Goal: Task Accomplishment & Management: Use online tool/utility

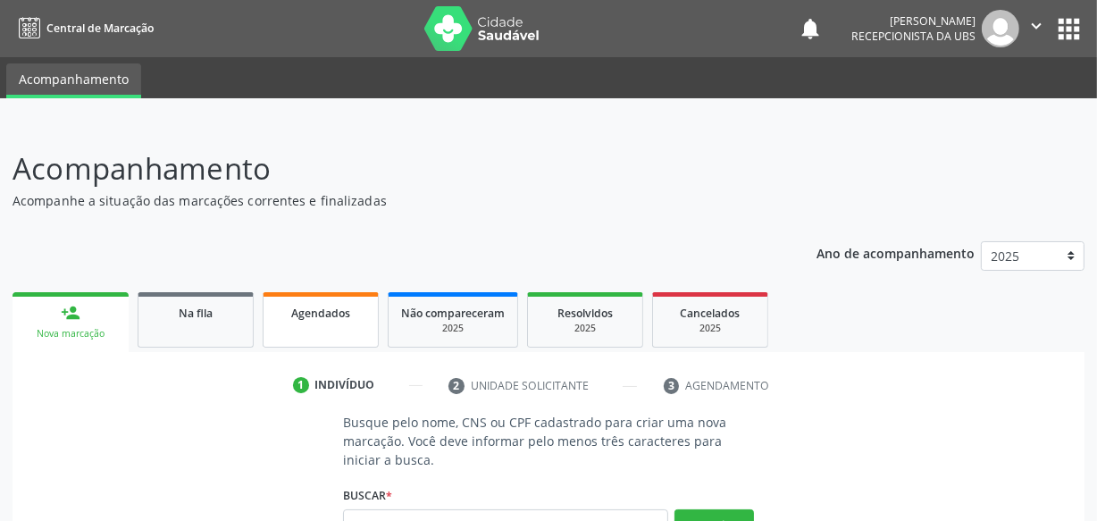
drag, startPoint x: 295, startPoint y: 329, endPoint x: 304, endPoint y: 309, distance: 21.6
click at [296, 329] on link "Agendados" at bounding box center [321, 319] width 116 height 55
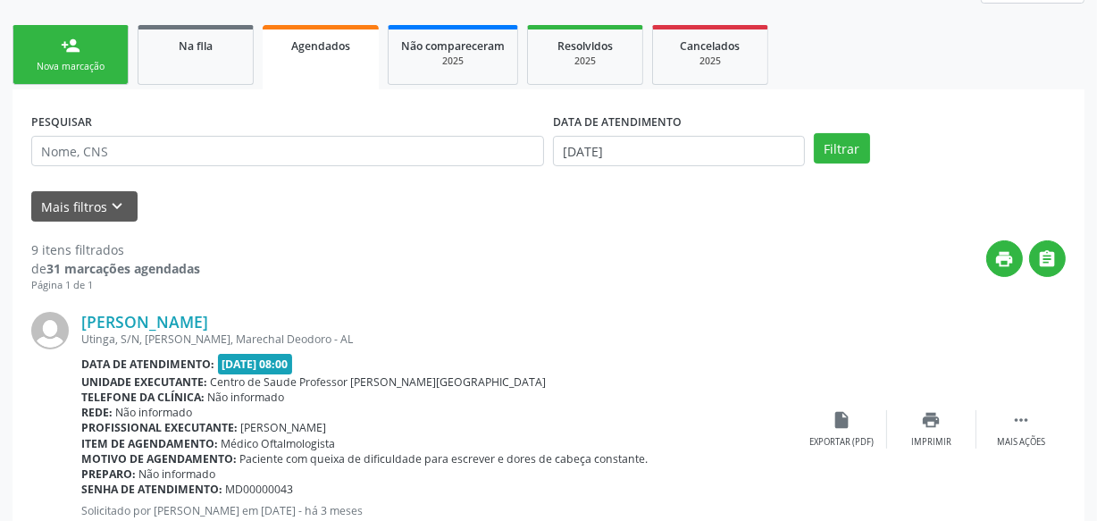
scroll to position [248, 0]
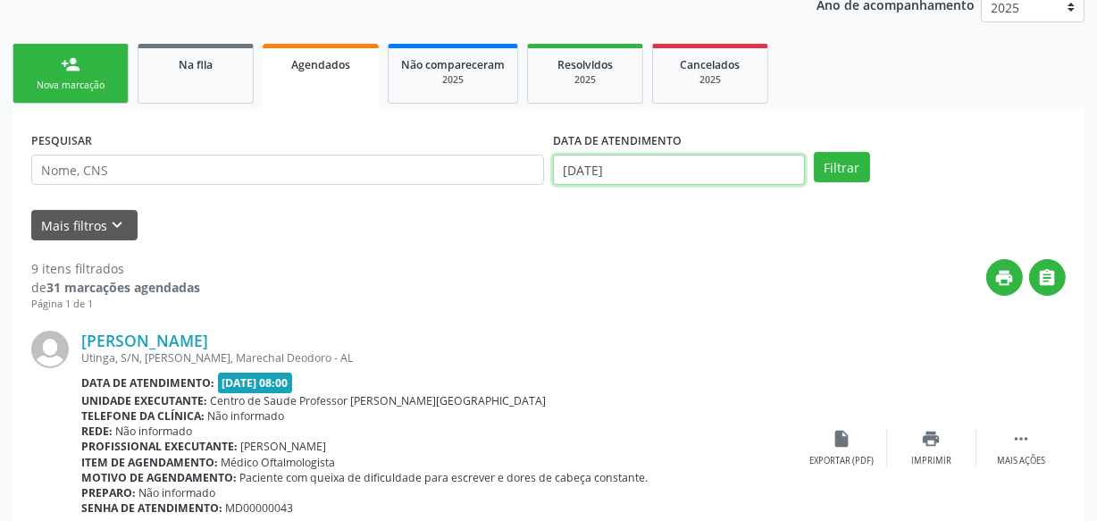
click at [692, 166] on input "[DATE]" at bounding box center [679, 169] width 252 height 30
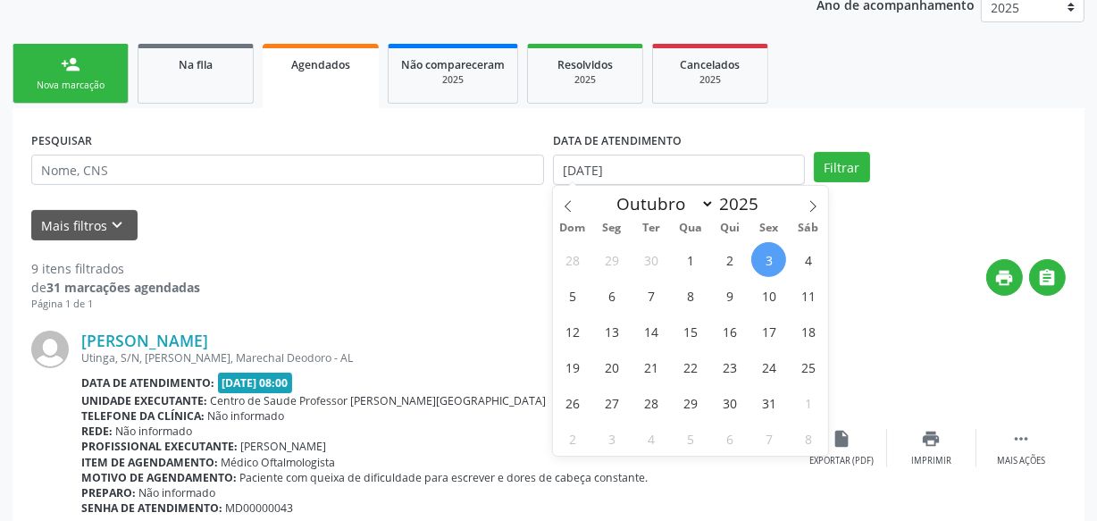
click at [772, 254] on span "3" at bounding box center [768, 259] width 35 height 35
type input "[DATE]"
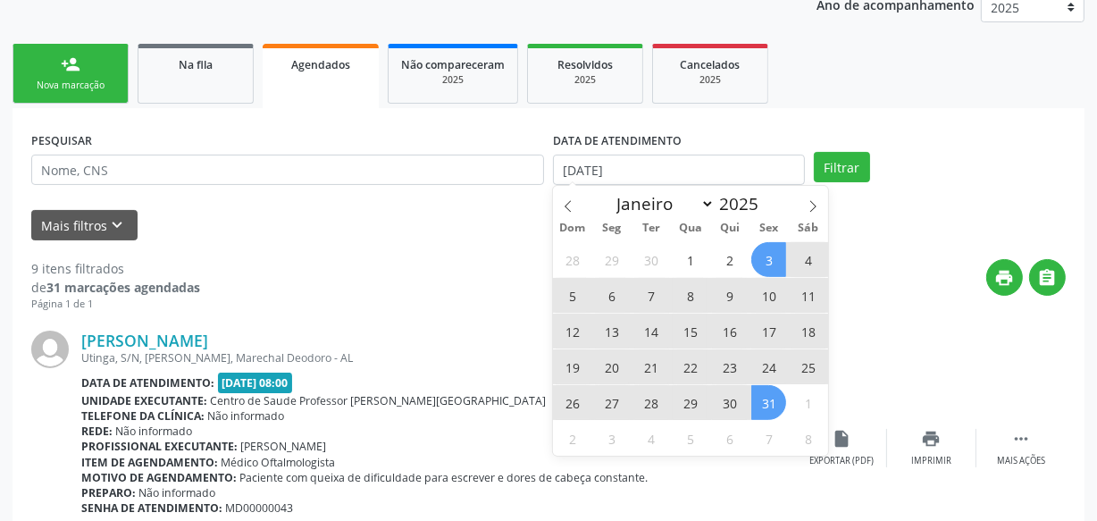
click at [766, 405] on span "31" at bounding box center [768, 402] width 35 height 35
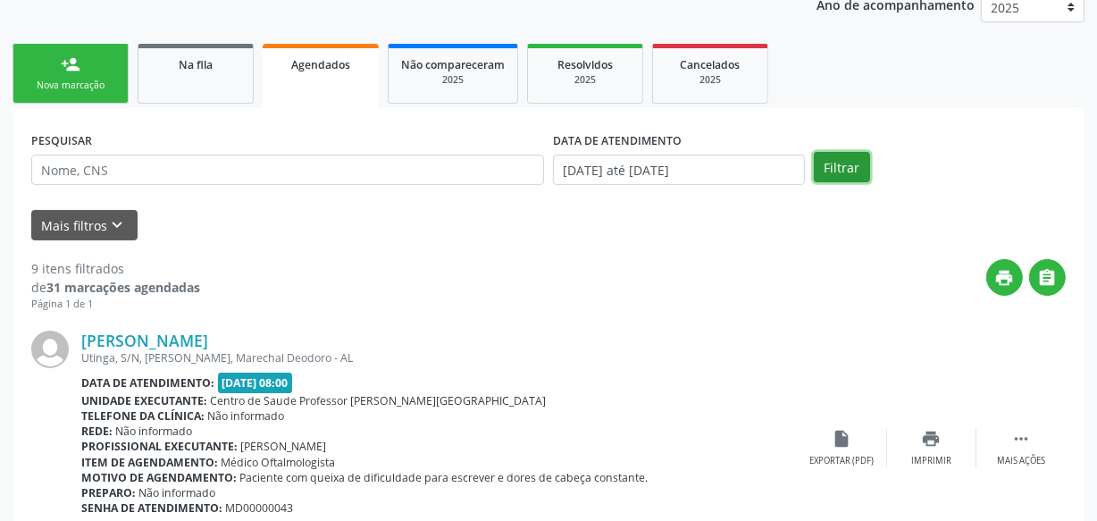
click at [838, 157] on button "Filtrar" at bounding box center [842, 167] width 56 height 30
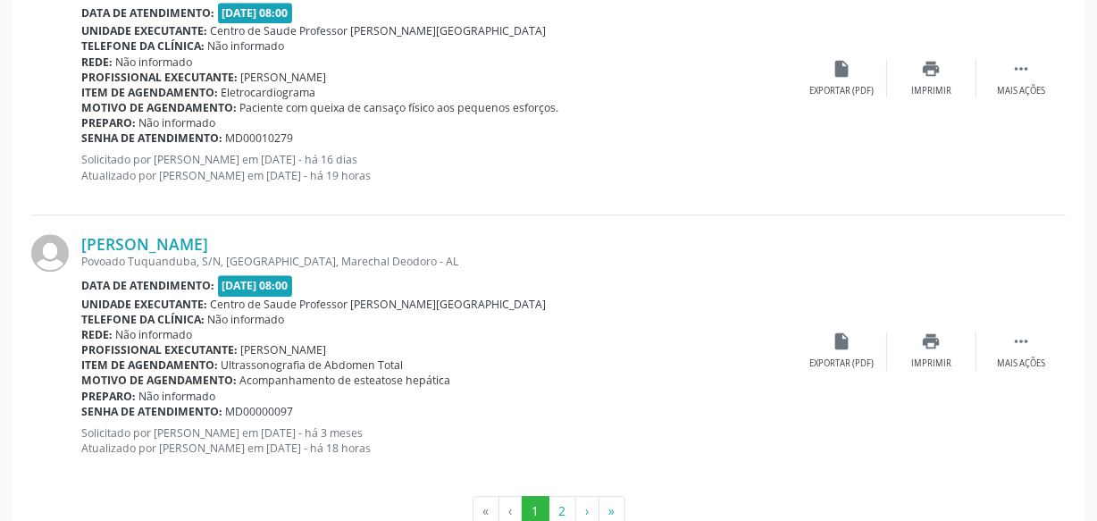
scroll to position [4207, 0]
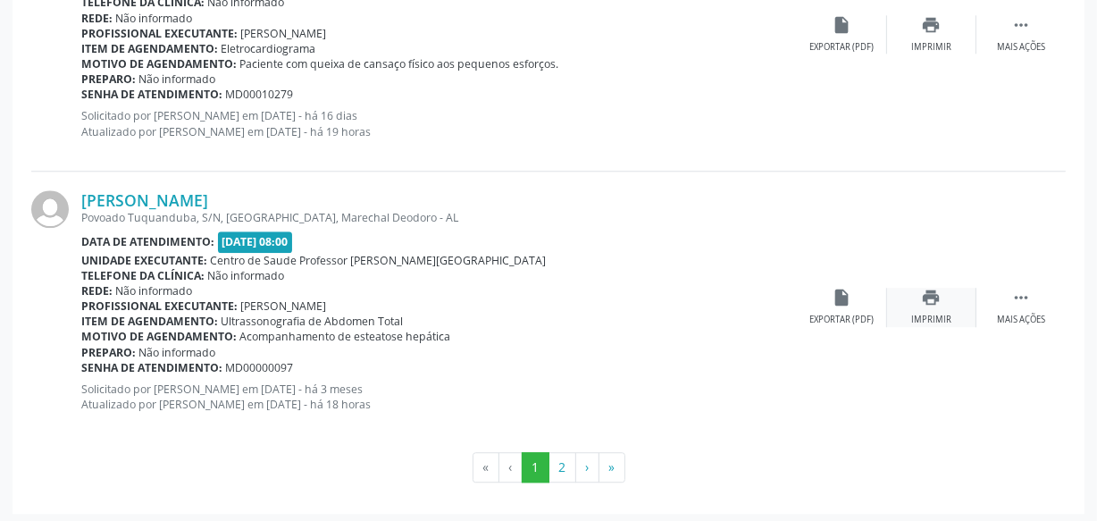
click at [935, 292] on icon "print" at bounding box center [932, 298] width 20 height 20
click at [570, 467] on button "2" at bounding box center [562, 467] width 28 height 30
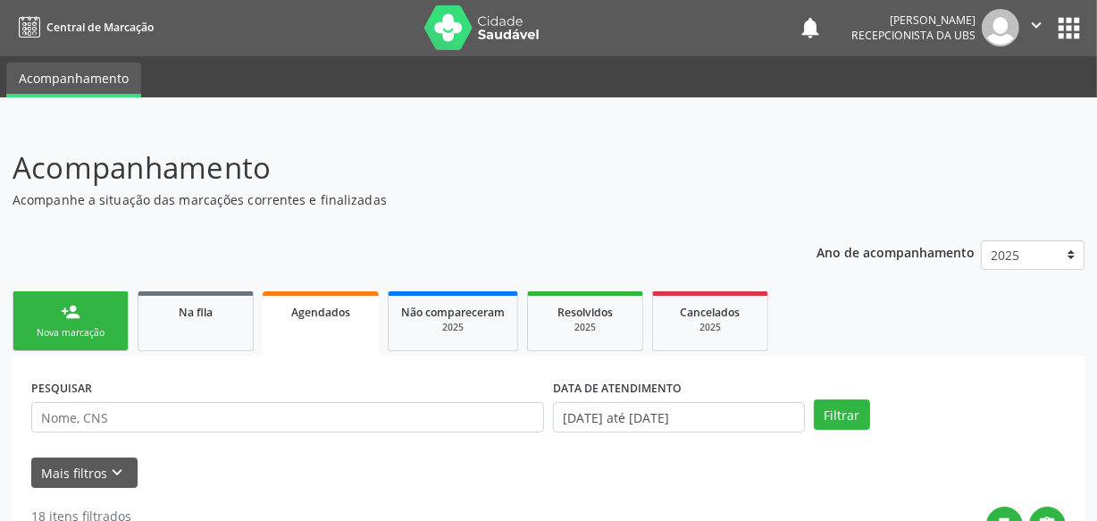
scroll to position [0, 0]
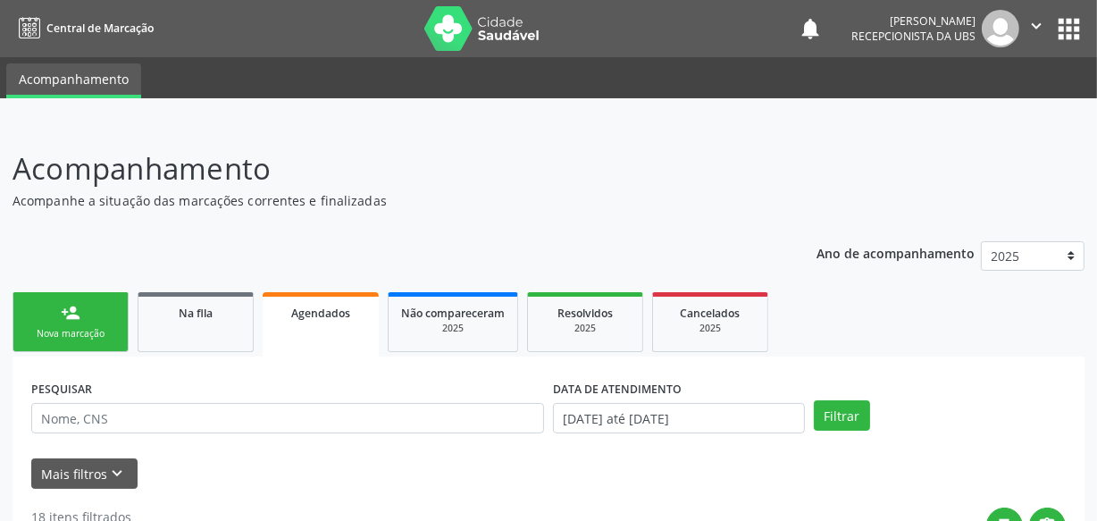
drag, startPoint x: 106, startPoint y: 324, endPoint x: 413, endPoint y: 289, distance: 309.2
click at [106, 324] on link "person_add Nova marcação" at bounding box center [71, 322] width 116 height 60
